Goal: Book appointment/travel/reservation

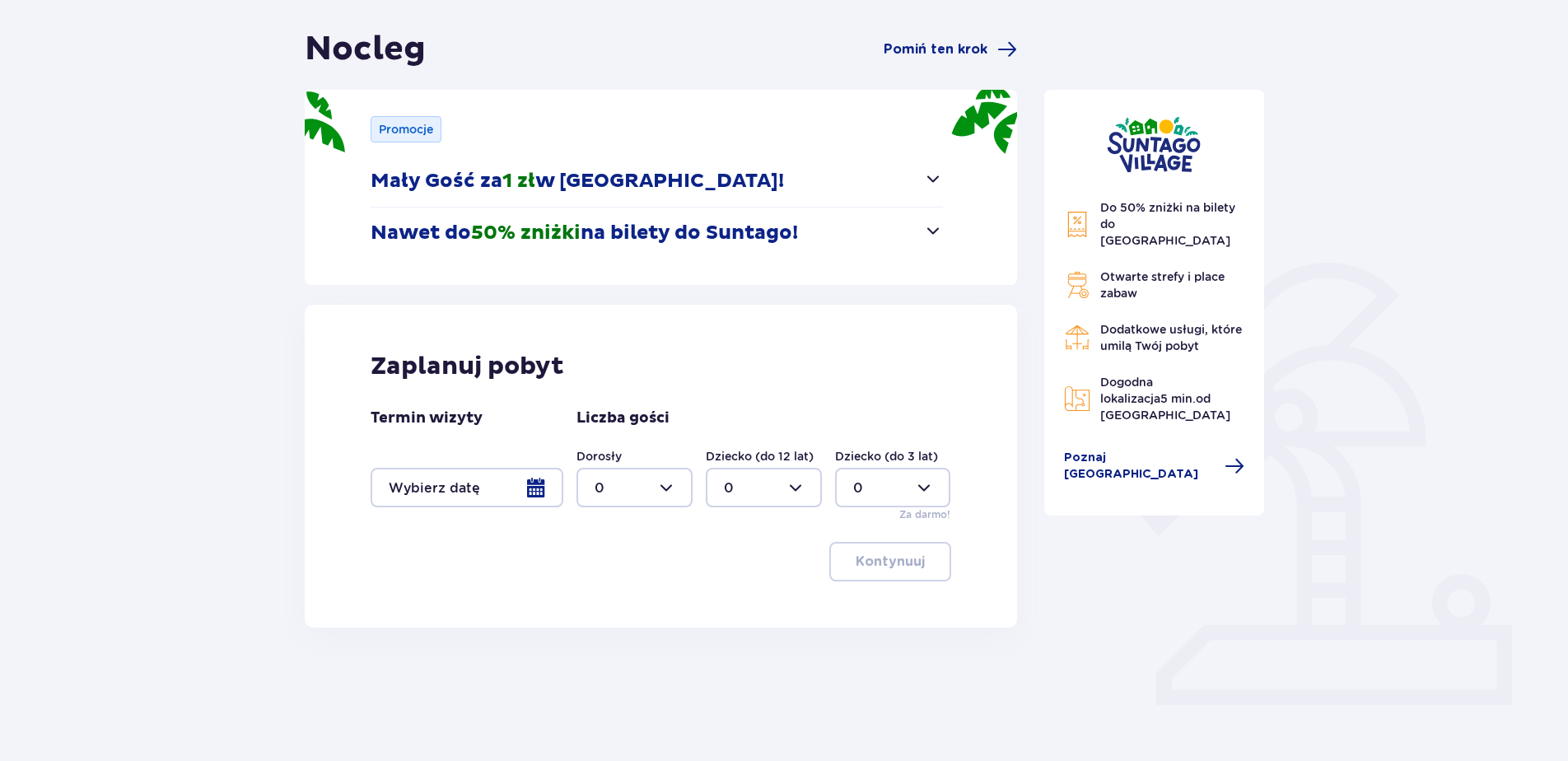
scroll to position [154, 0]
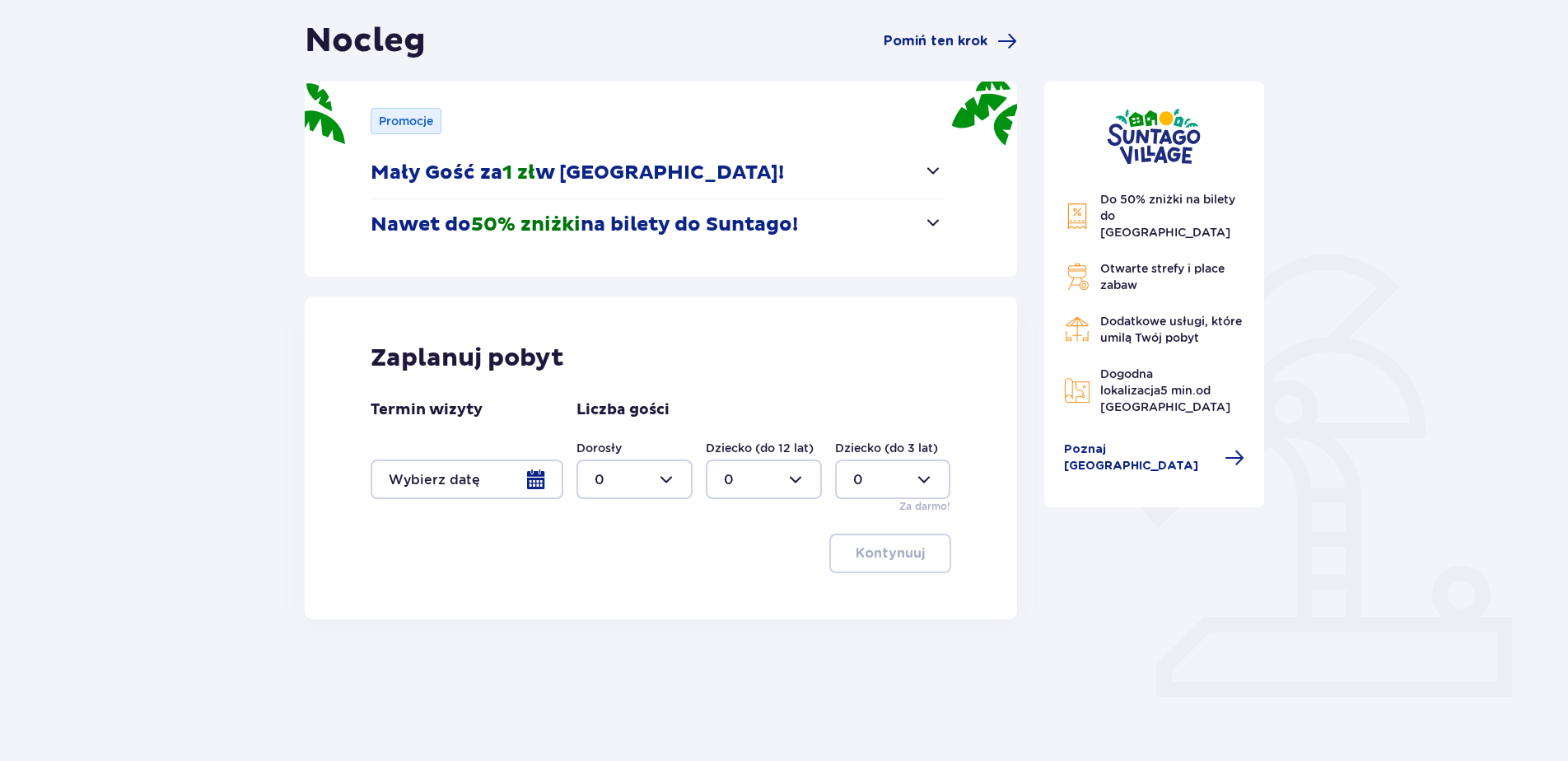
click at [486, 484] on div at bounding box center [467, 478] width 193 height 39
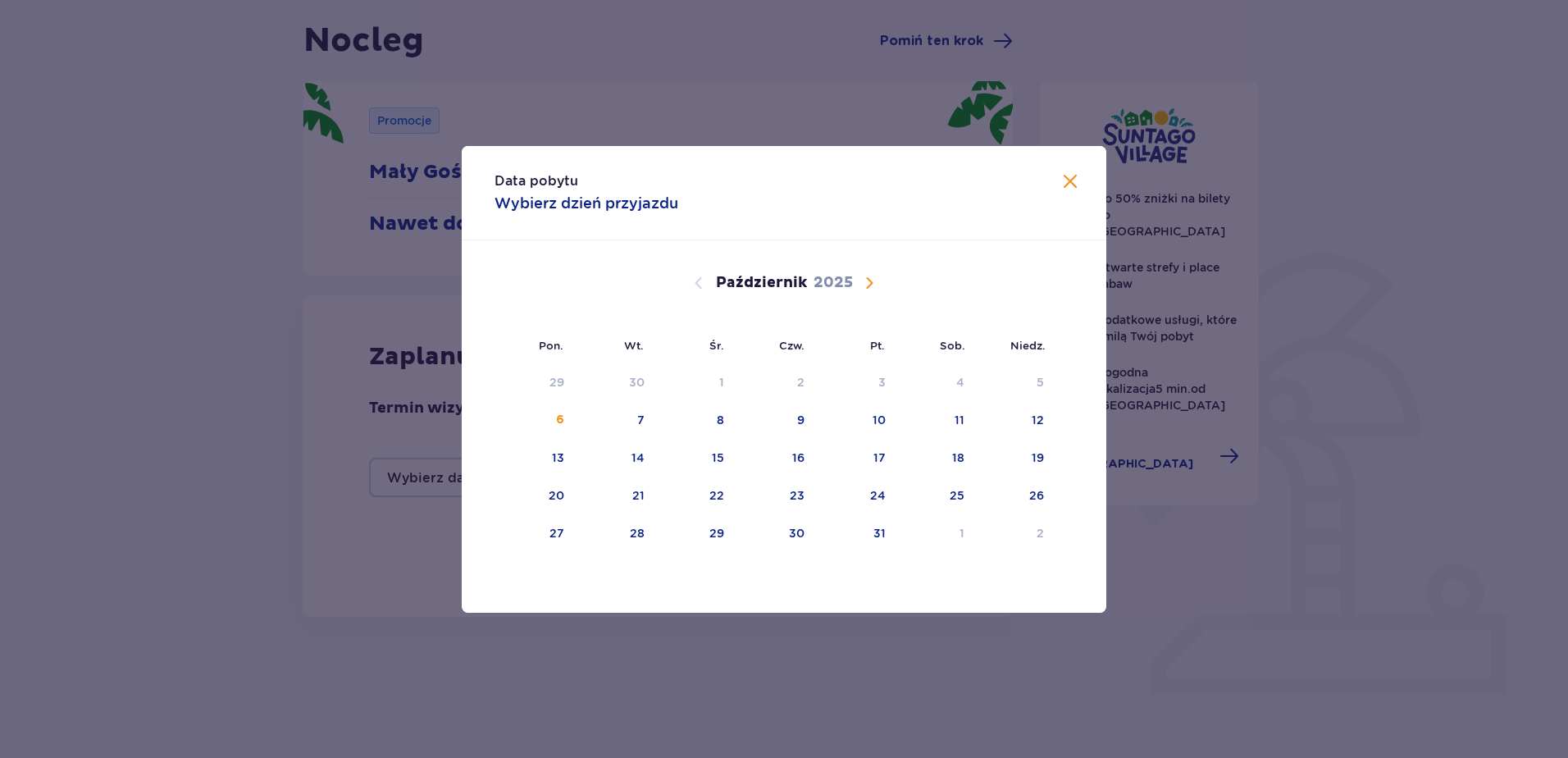
click at [875, 280] on span "Następny miesiąc" at bounding box center [869, 282] width 20 height 20
click at [652, 534] on div "30" at bounding box center [614, 534] width 81 height 36
click at [795, 534] on div "1" at bounding box center [776, 534] width 80 height 36
type input "[DATE] - [DATE]"
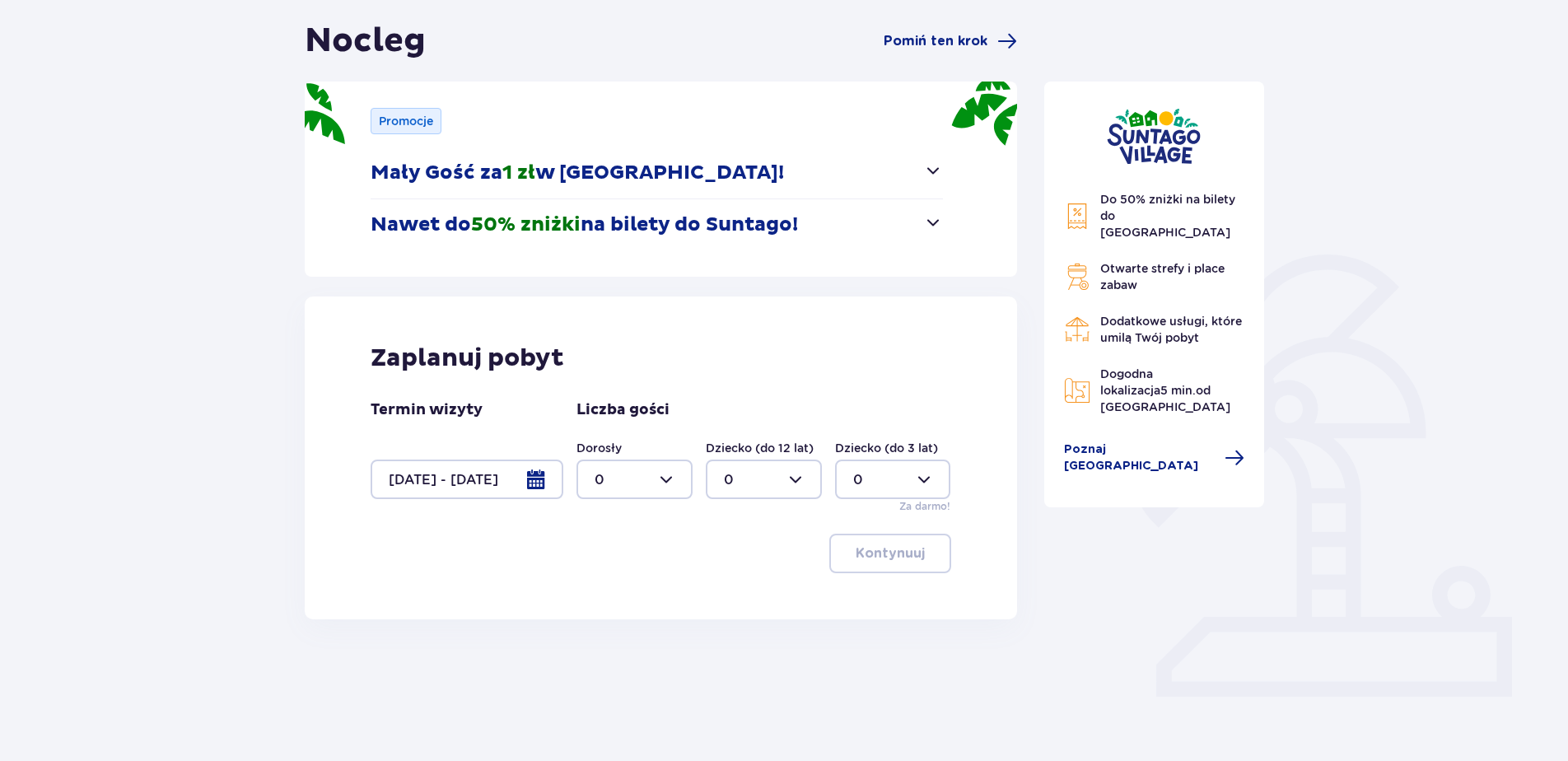
click at [665, 477] on div at bounding box center [635, 478] width 117 height 39
click at [642, 589] on span "2" at bounding box center [634, 599] width 113 height 34
type input "2"
click at [778, 488] on div at bounding box center [764, 478] width 117 height 39
click at [752, 557] on div "1" at bounding box center [764, 563] width 80 height 18
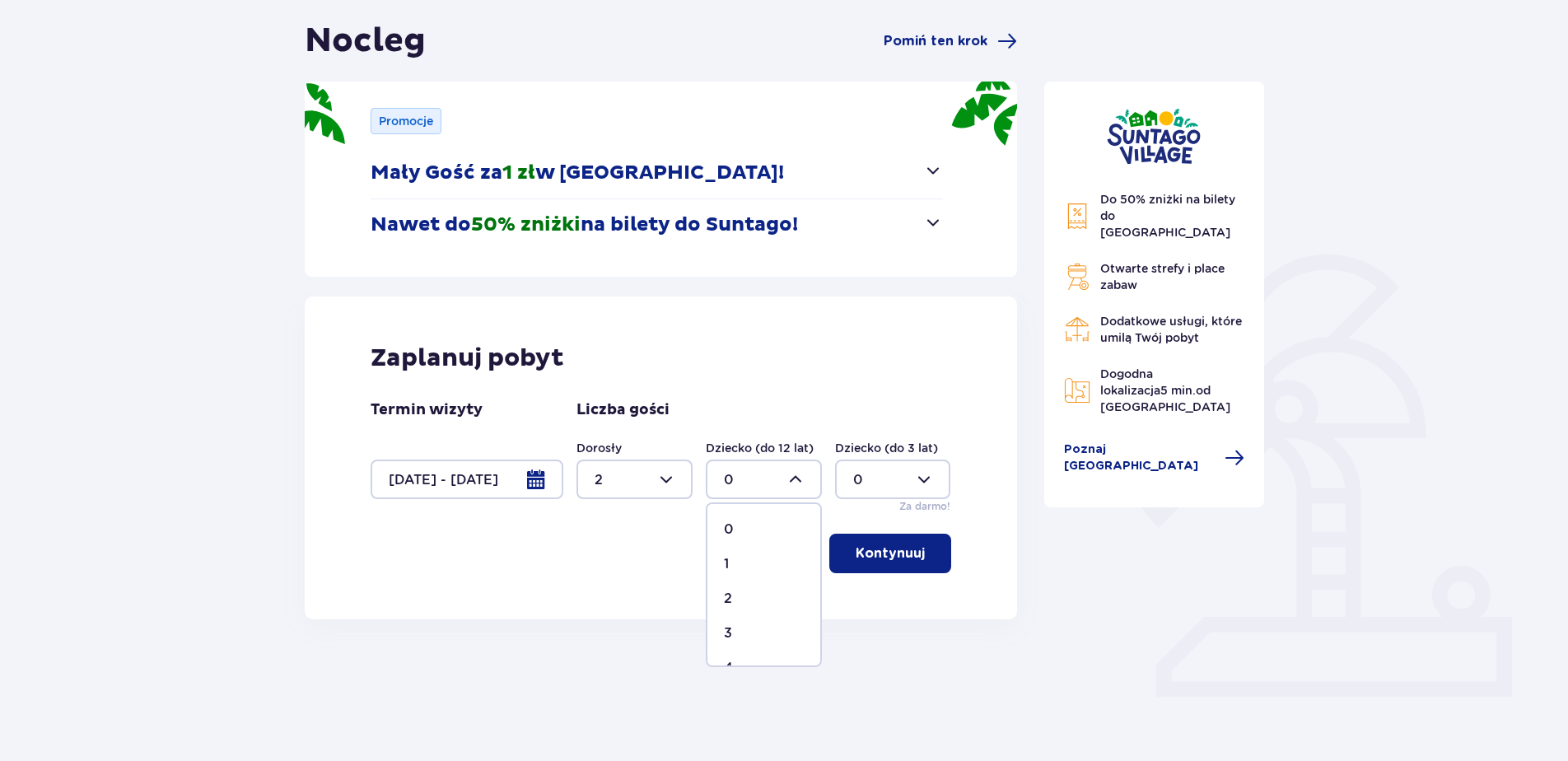
type input "1"
click at [670, 476] on div at bounding box center [635, 478] width 117 height 39
click at [629, 618] on span "3" at bounding box center [634, 633] width 113 height 34
type input "3"
click at [880, 560] on p "Kontynuuj" at bounding box center [890, 553] width 69 height 18
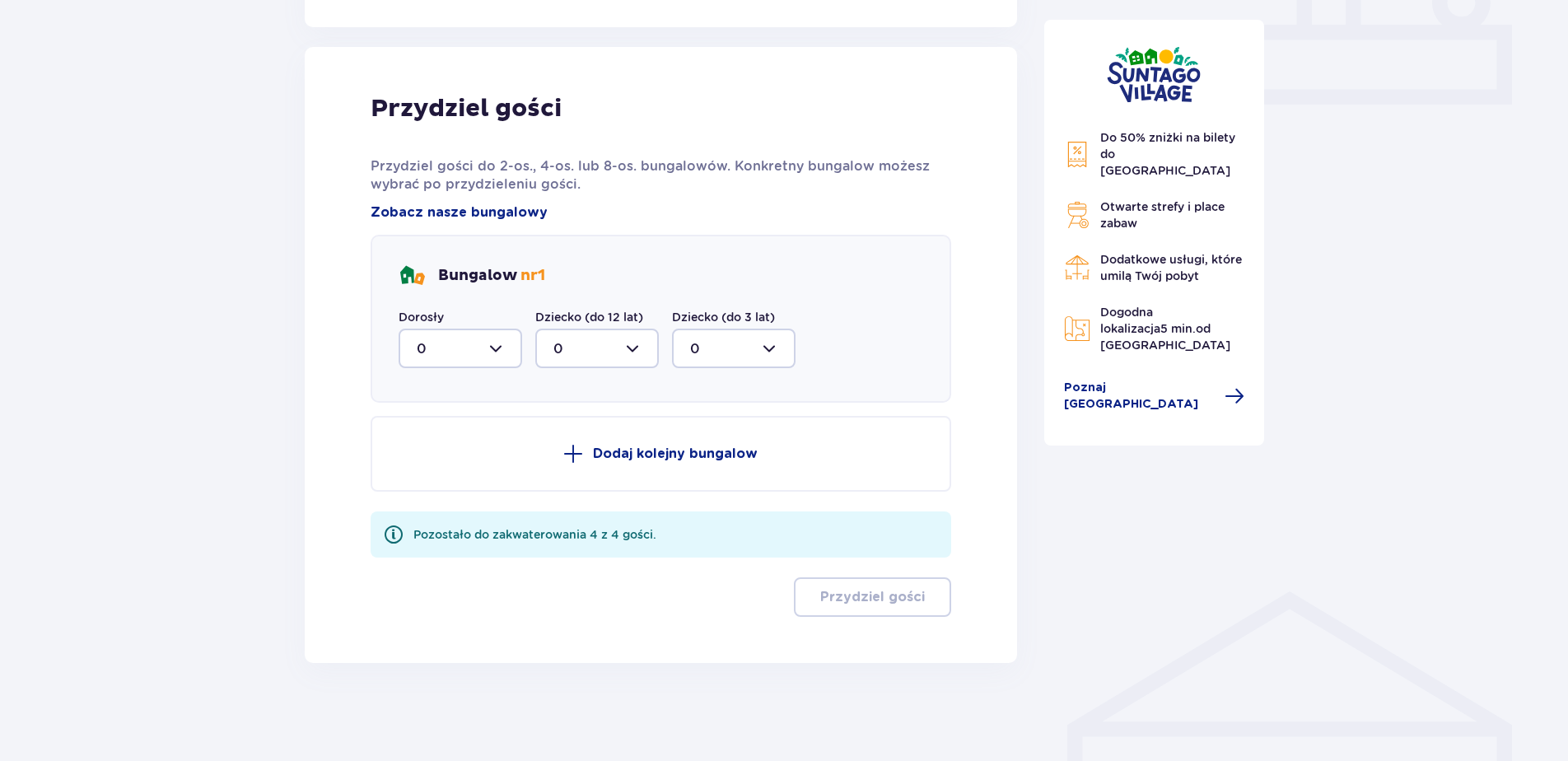
scroll to position [747, 0]
click at [499, 345] on div at bounding box center [459, 347] width 123 height 39
click at [449, 494] on div "3" at bounding box center [459, 501] width 87 height 18
type input "3"
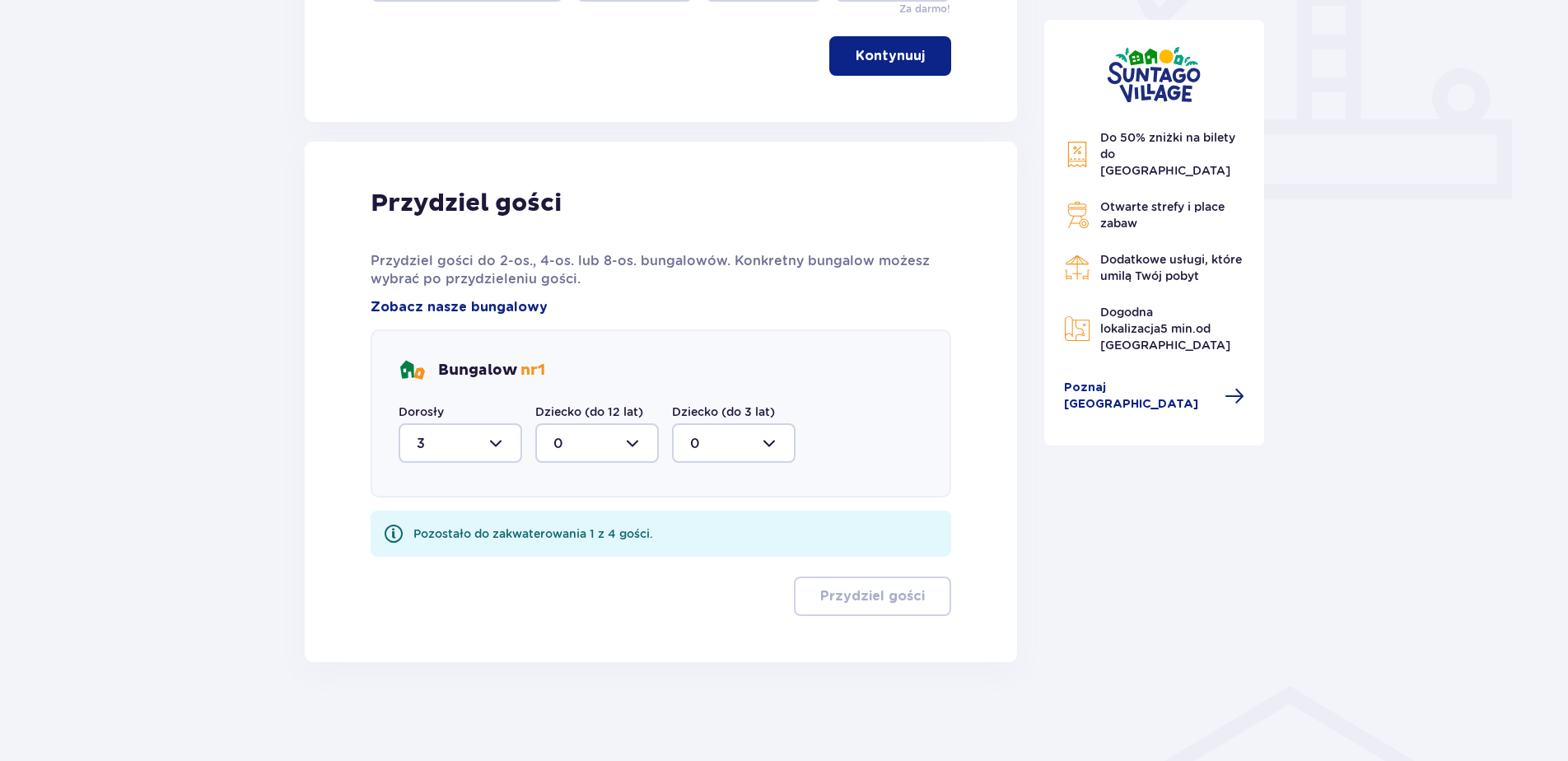
click at [615, 458] on div at bounding box center [597, 442] width 123 height 39
click at [581, 519] on div "1" at bounding box center [597, 527] width 87 height 18
type input "1"
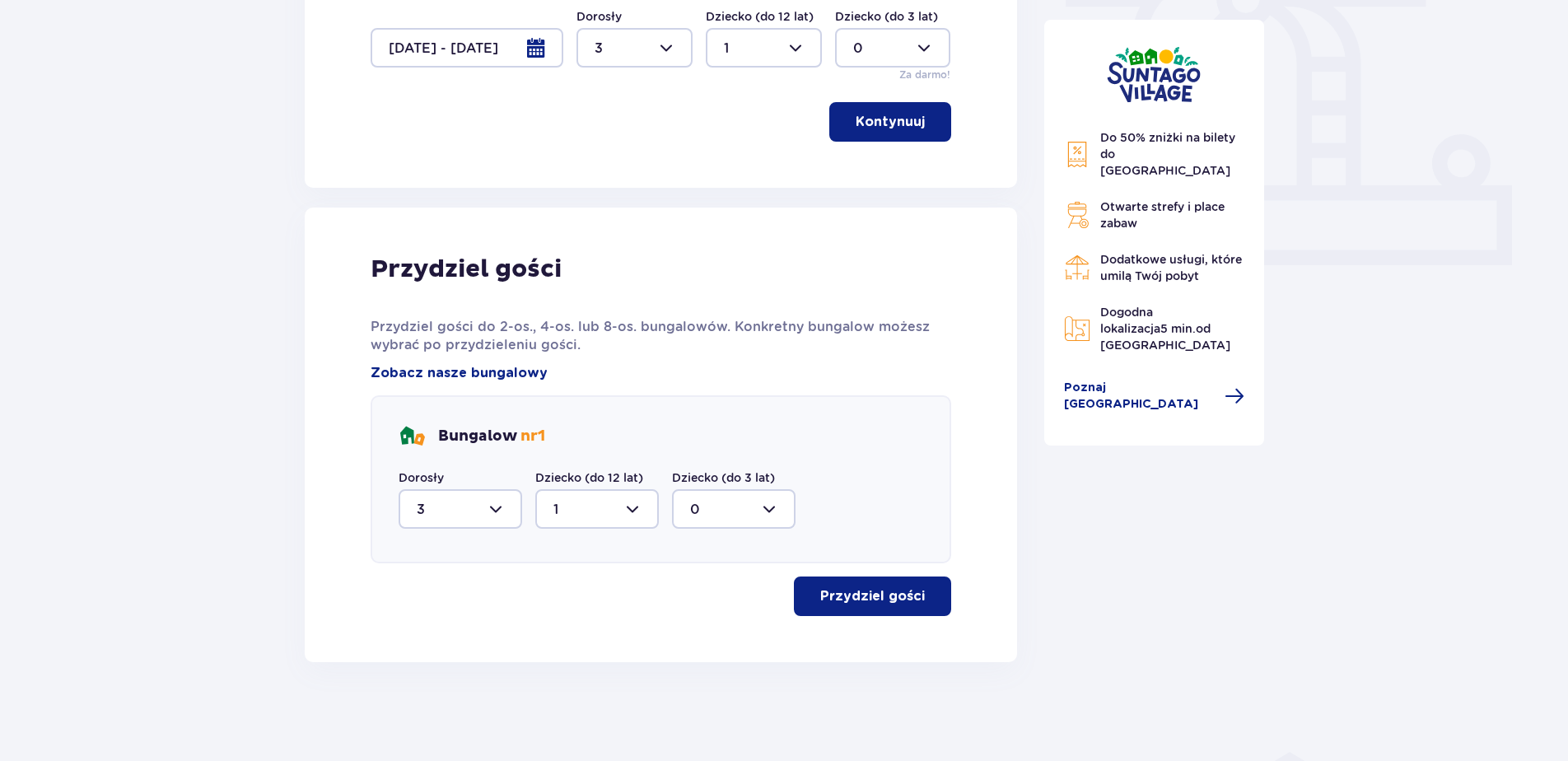
scroll to position [585, 0]
click at [858, 585] on button "Przydziel gości" at bounding box center [872, 596] width 158 height 39
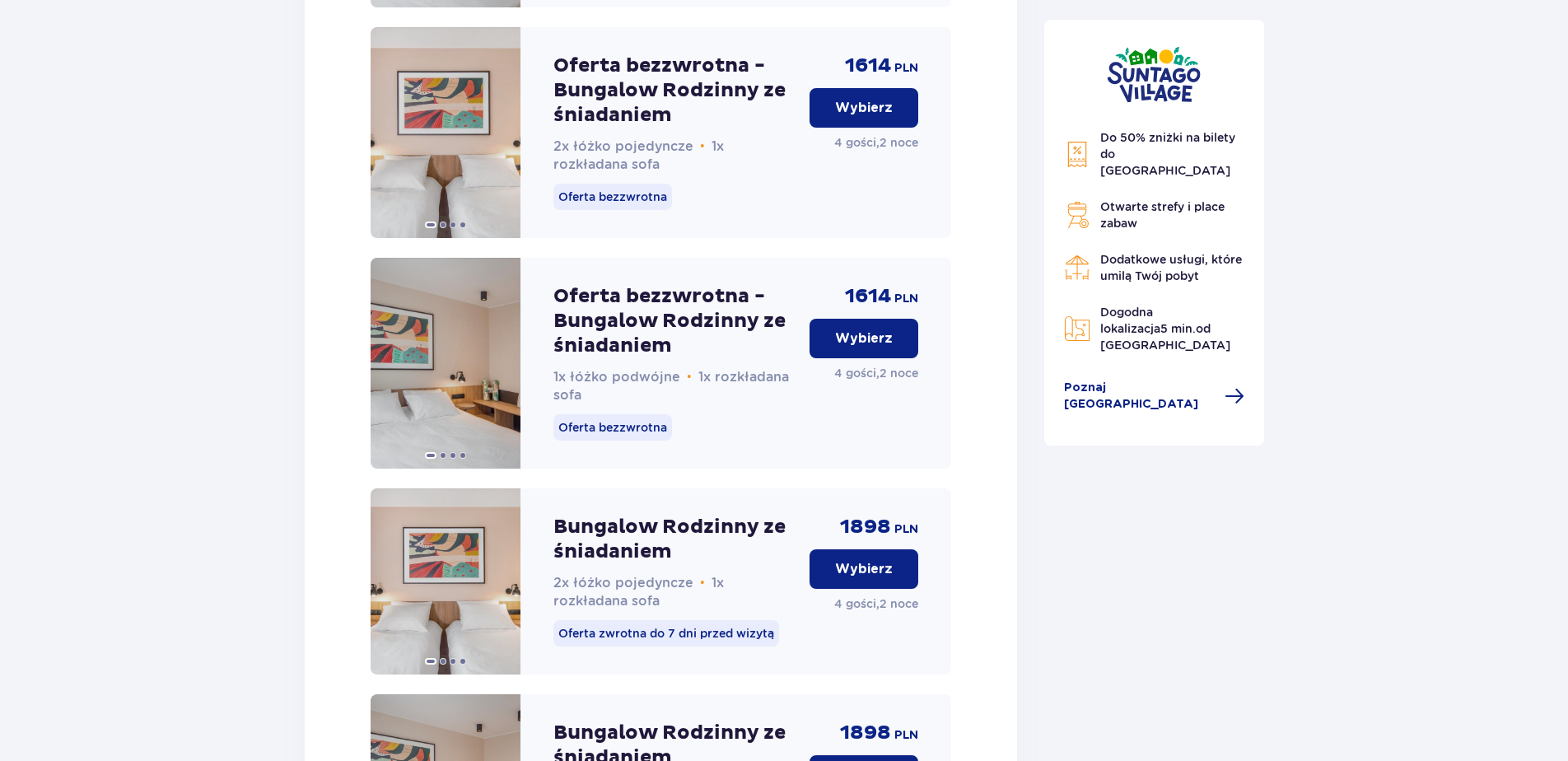
scroll to position [2140, 0]
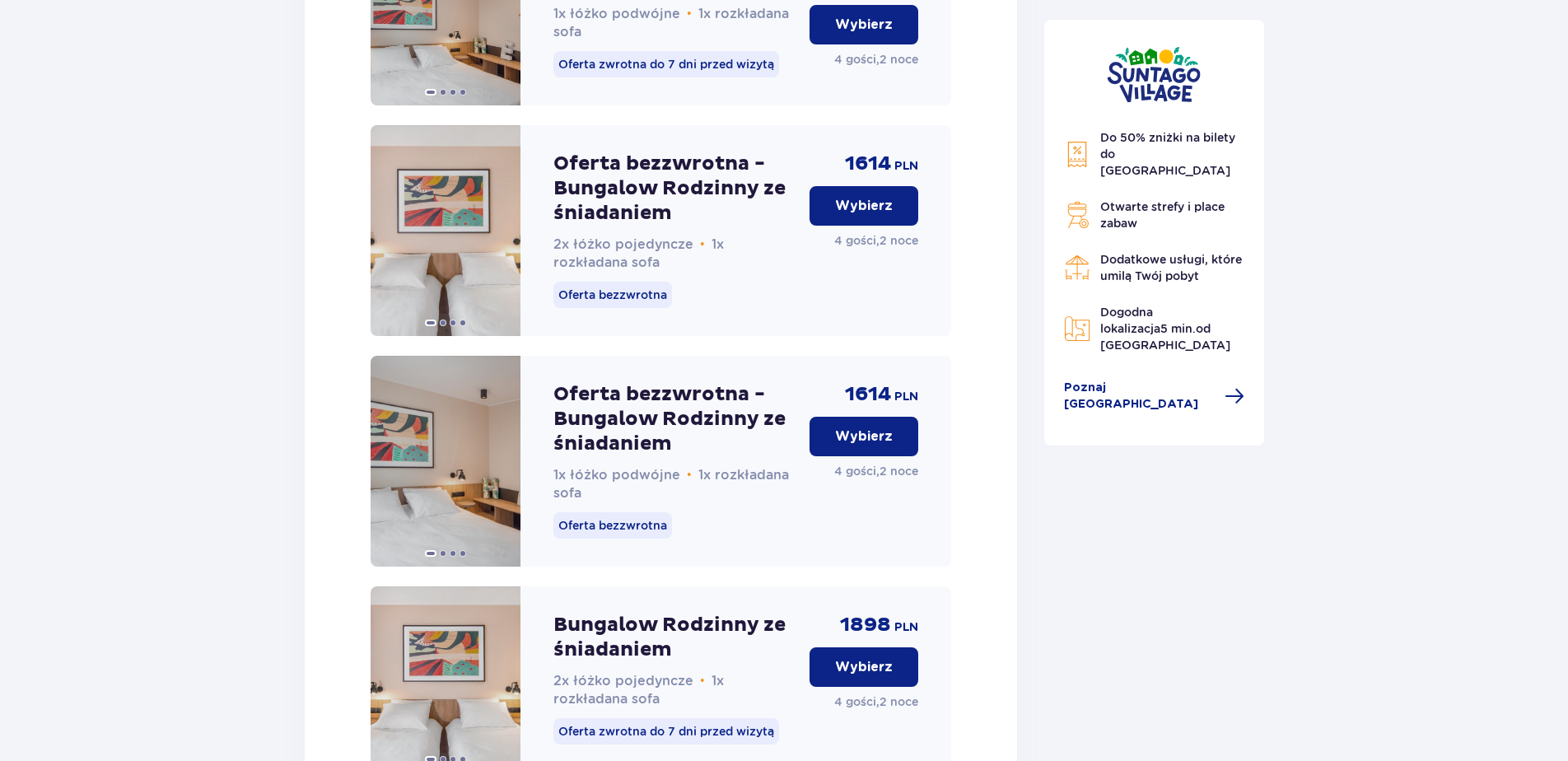
click at [863, 446] on p "Wybierz" at bounding box center [863, 436] width 57 height 18
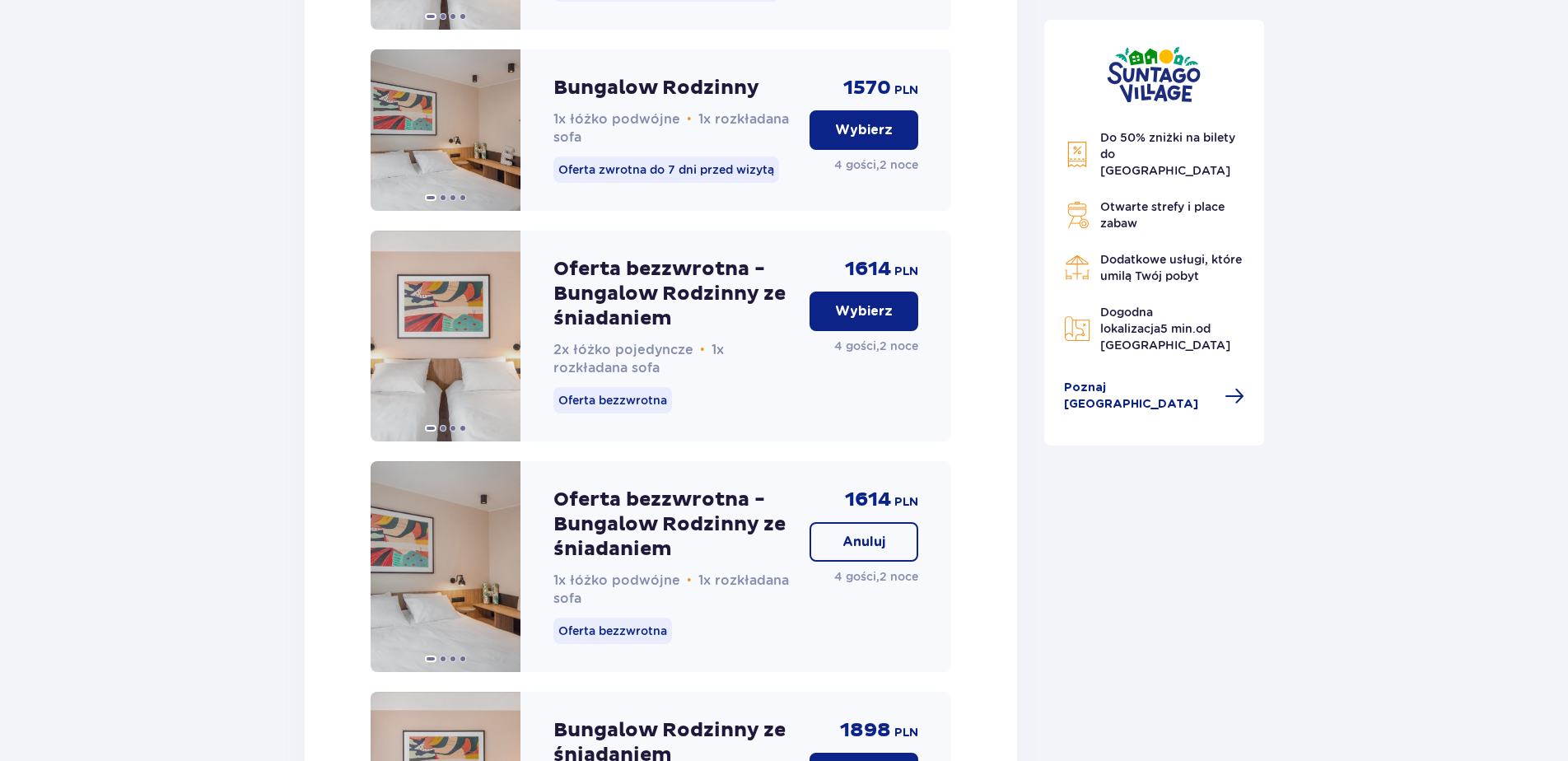
scroll to position [1623, 0]
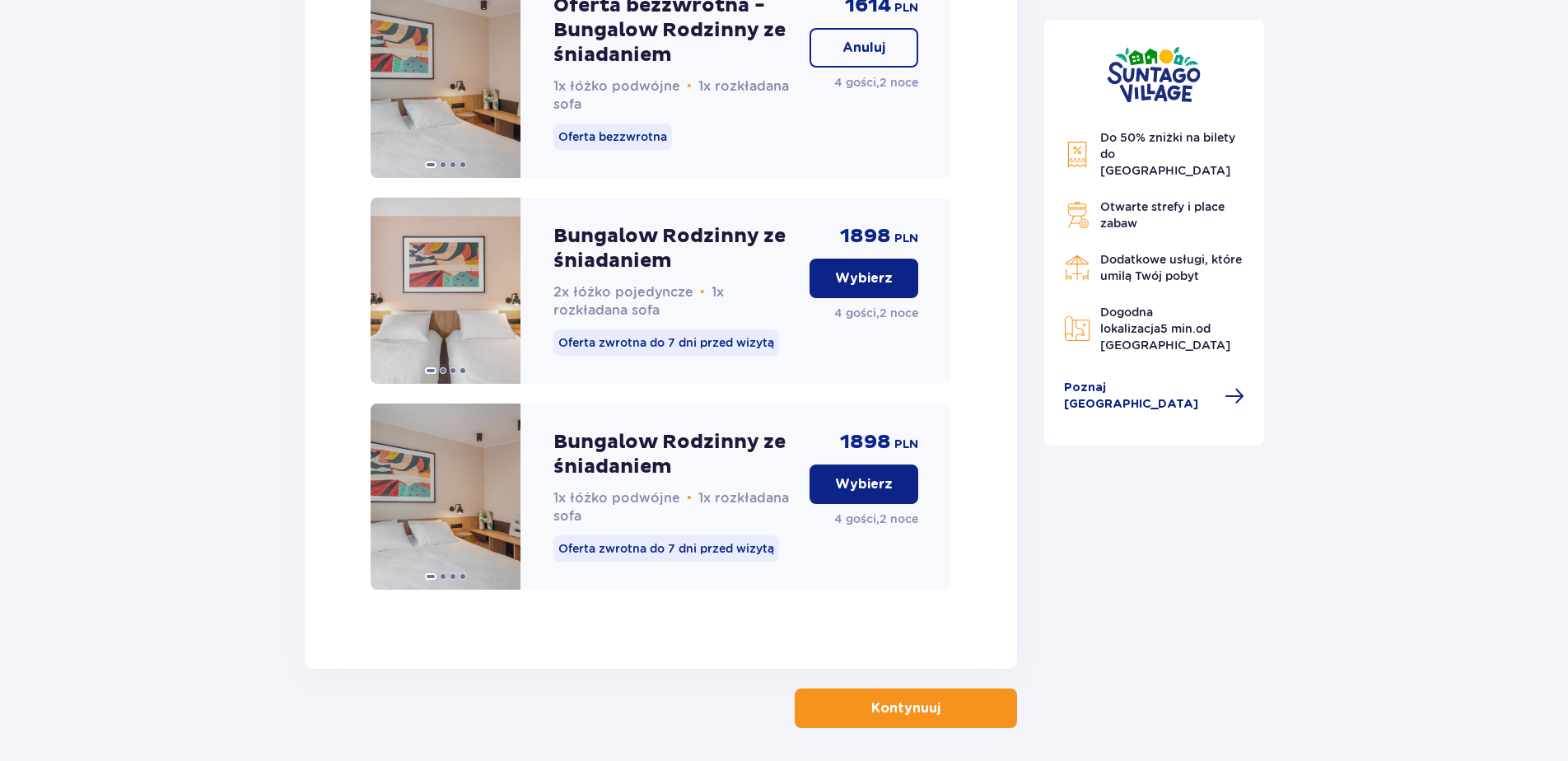
click at [882, 717] on p "Kontynuuj" at bounding box center [905, 708] width 69 height 18
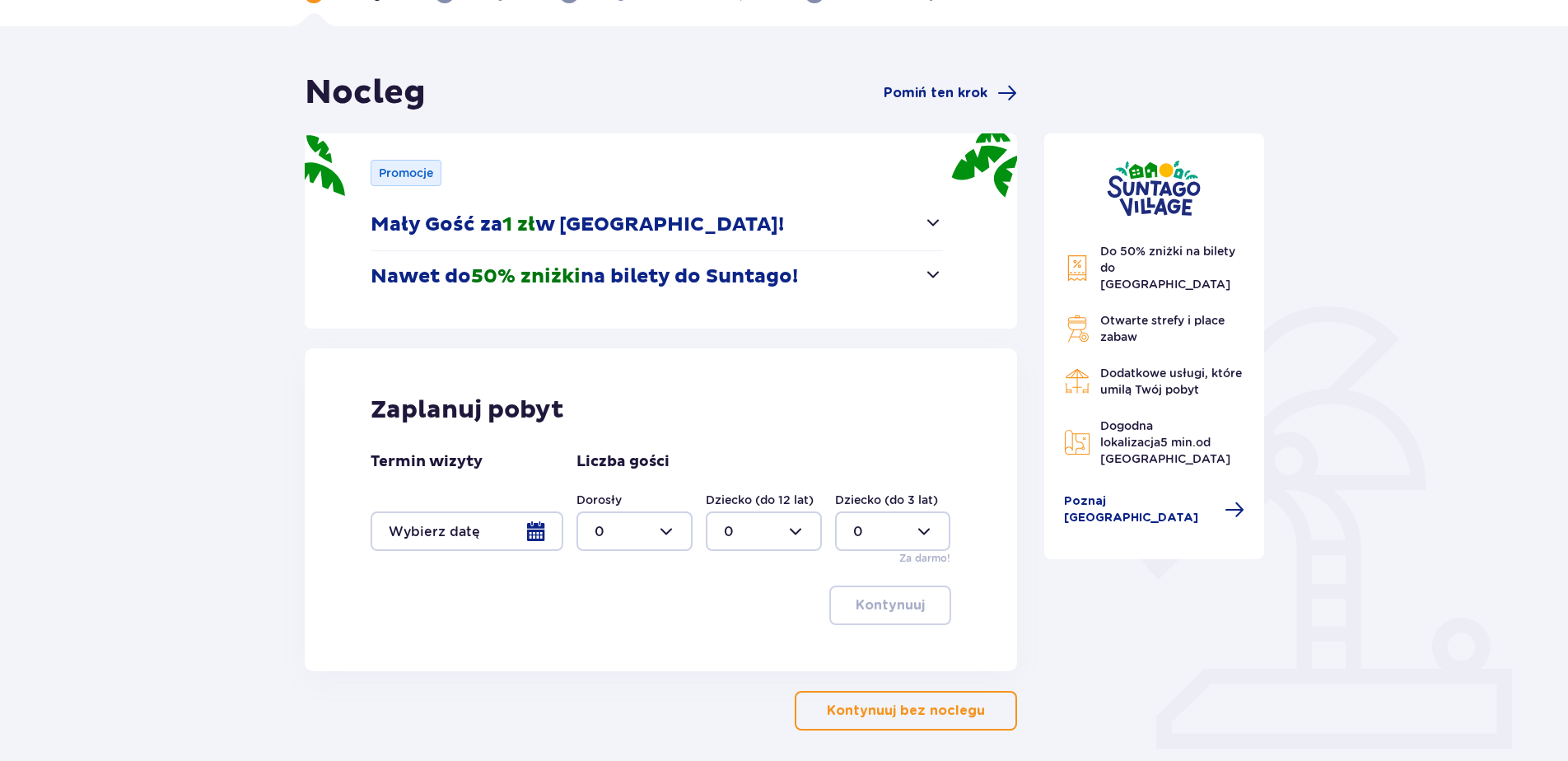
scroll to position [171, 0]
